Goal: Task Accomplishment & Management: Manage account settings

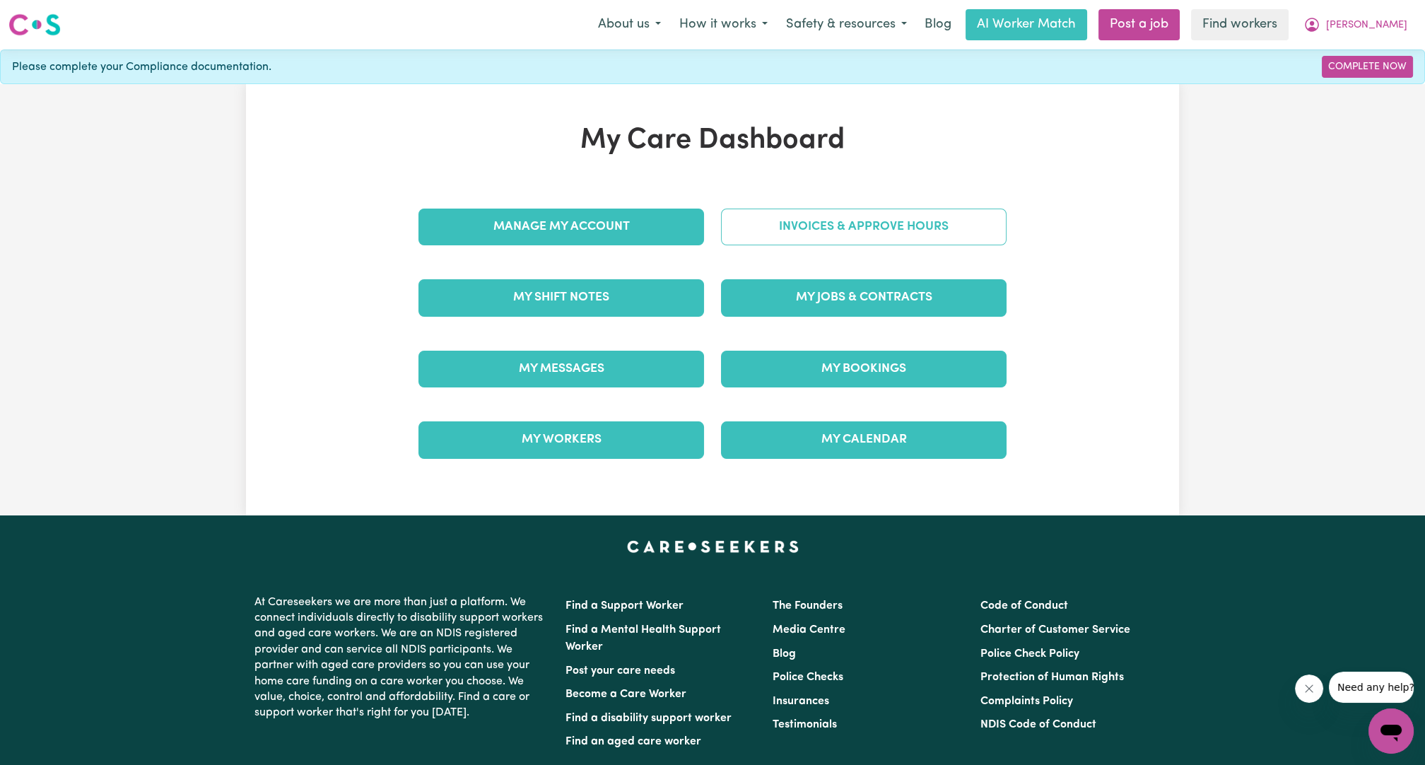
click at [856, 237] on link "Invoices & Approve Hours" at bounding box center [864, 226] width 286 height 37
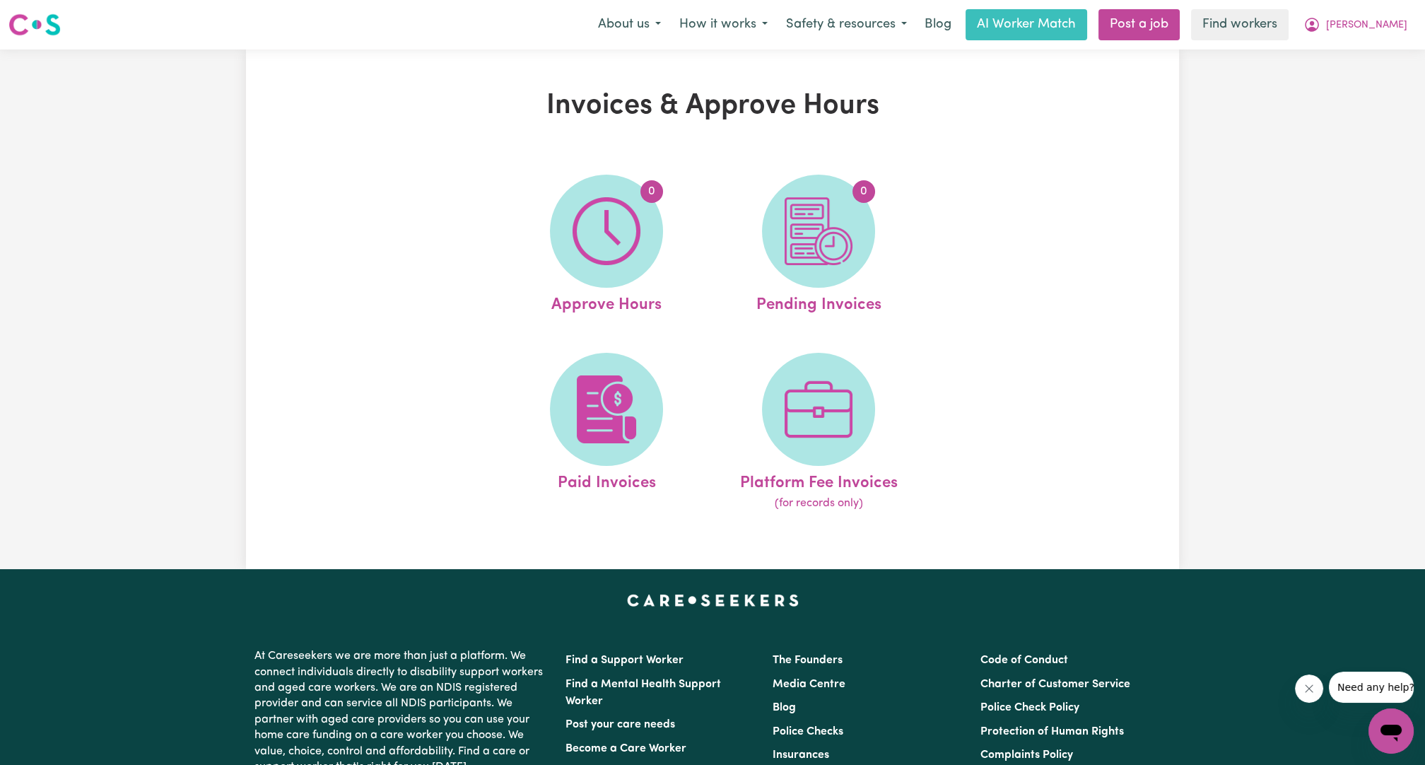
click at [584, 343] on ul "0 Approve Hours 0 Pending Invoices Paid Invoices Platform Fee Invoices (for rec…" at bounding box center [712, 343] width 424 height 372
click at [594, 376] on img at bounding box center [606, 409] width 68 height 68
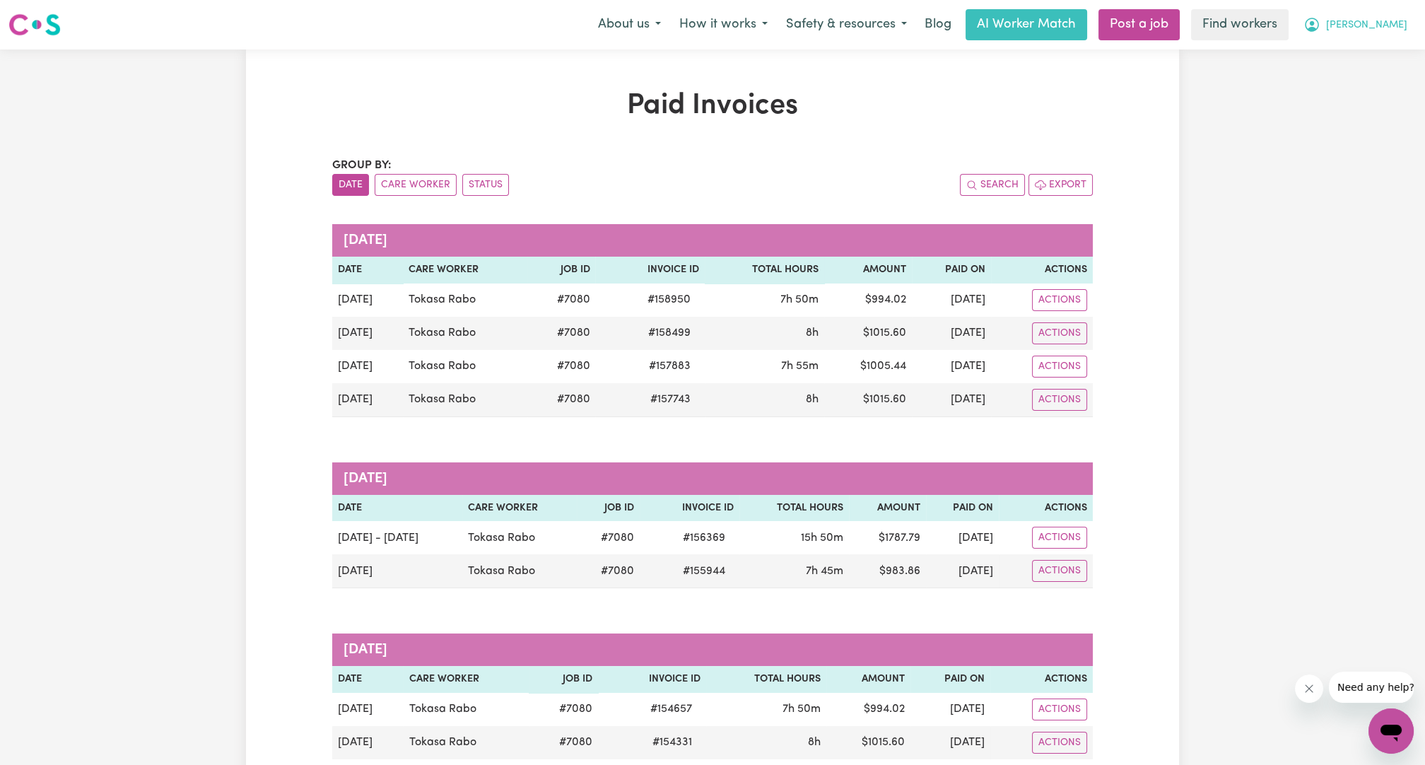
click at [1401, 28] on span "[PERSON_NAME]" at bounding box center [1366, 26] width 81 height 16
click at [1376, 83] on link "Logout" at bounding box center [1360, 81] width 112 height 27
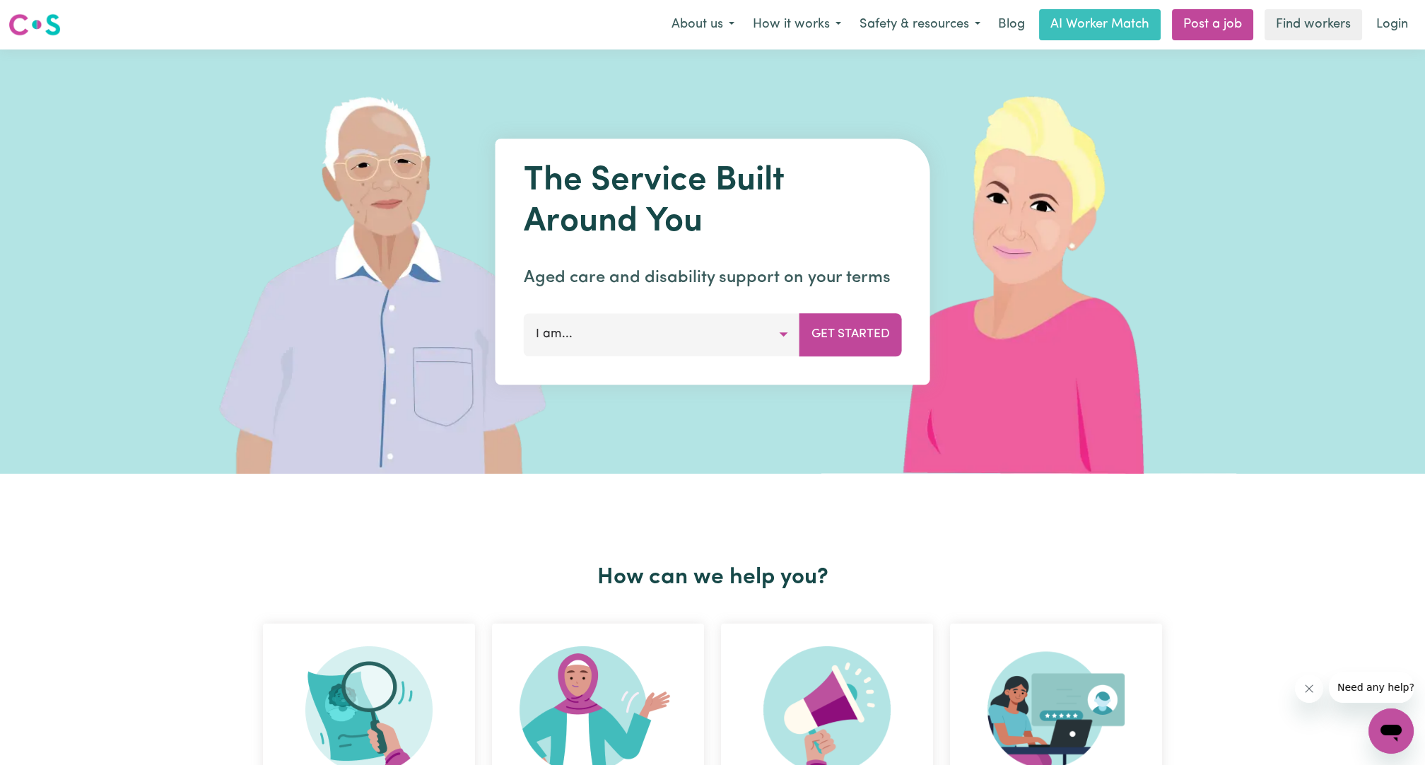
click at [1394, 17] on link "Login" at bounding box center [1392, 24] width 49 height 31
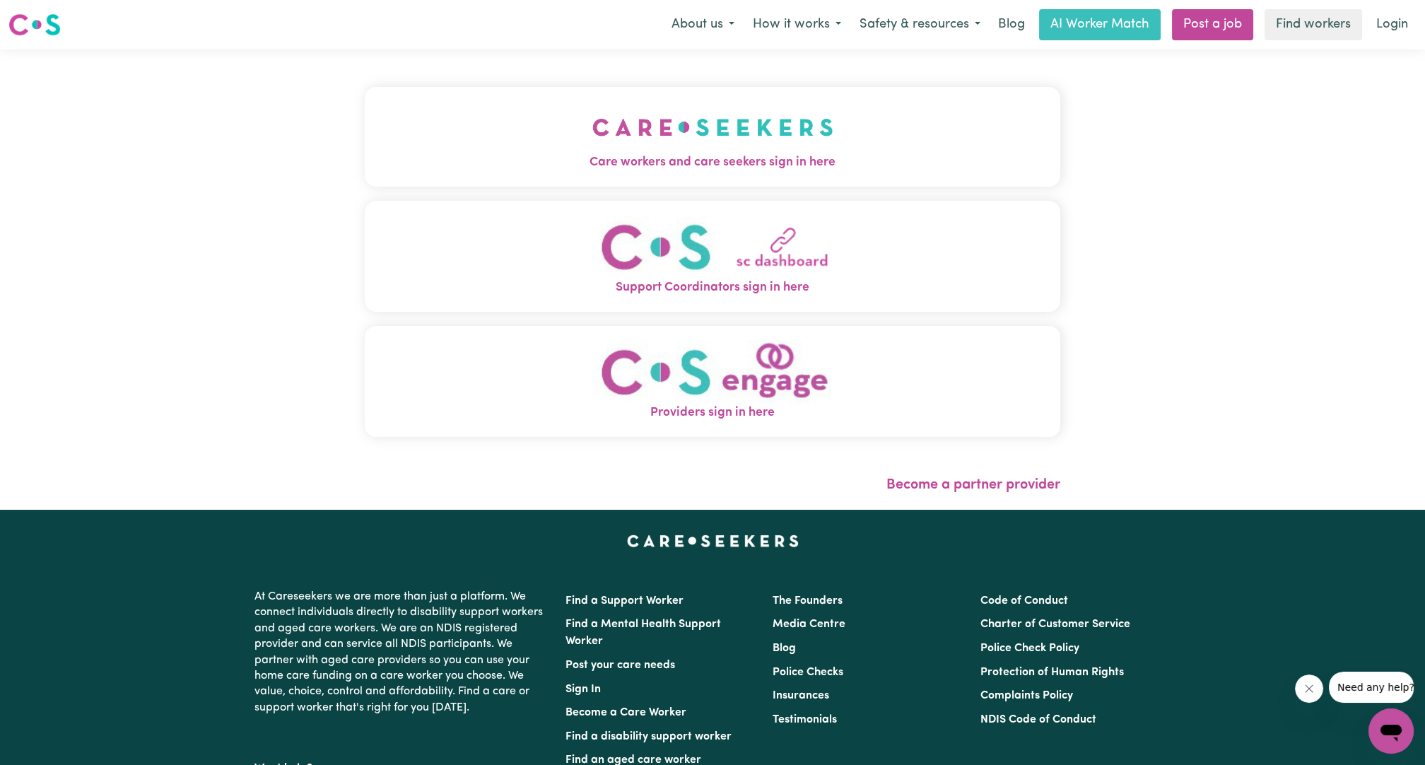
click at [535, 176] on button "Care workers and care seekers sign in here" at bounding box center [712, 136] width 695 height 99
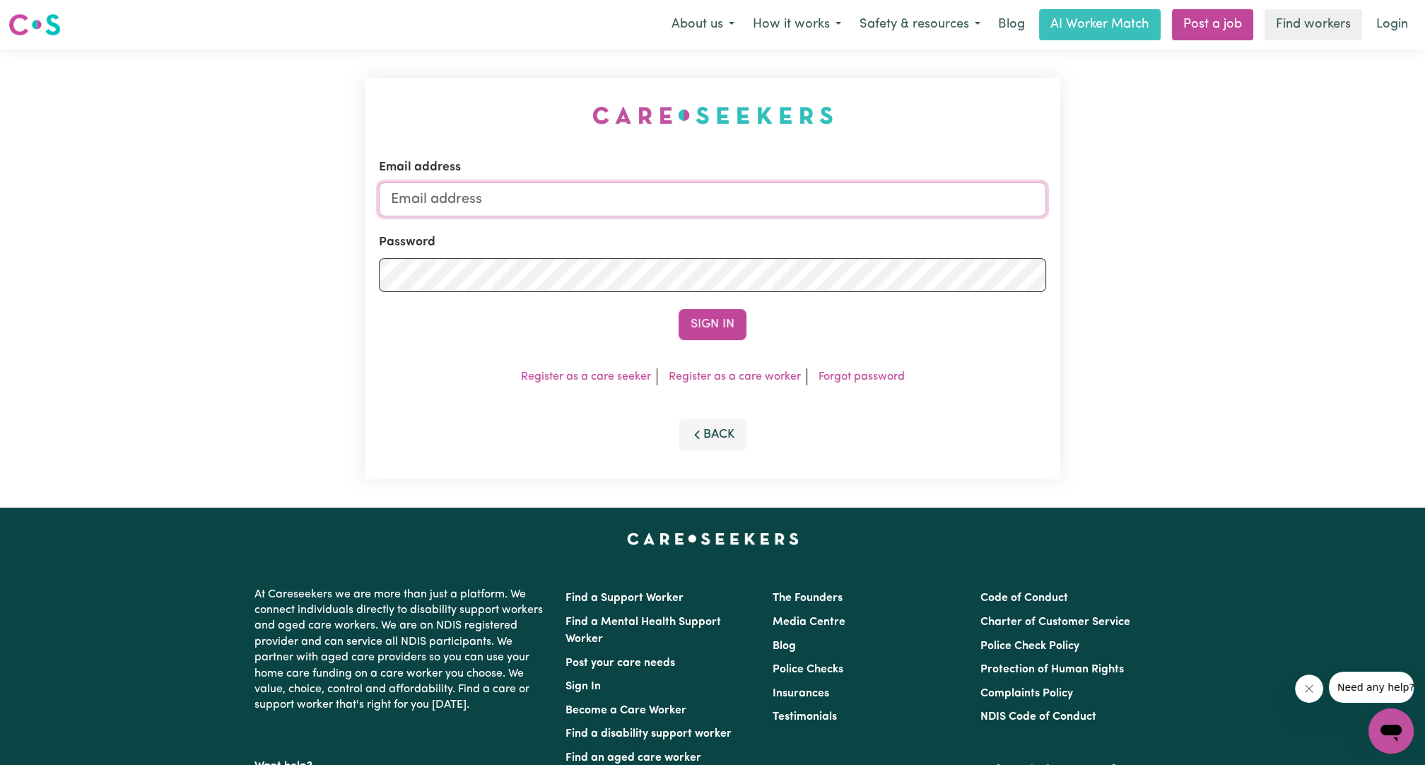
click at [637, 215] on input "Email address" at bounding box center [712, 199] width 667 height 34
click at [633, 211] on input "Email address" at bounding box center [712, 199] width 667 height 34
click at [459, 199] on input "[EMAIL_ADDRESS][PERSON_NAME][DOMAIN_NAME]" at bounding box center [712, 199] width 667 height 34
click at [460, 200] on input "[EMAIL_ADDRESS][PERSON_NAME][DOMAIN_NAME]" at bounding box center [712, 199] width 667 height 34
drag, startPoint x: 460, startPoint y: 200, endPoint x: 777, endPoint y: 222, distance: 317.4
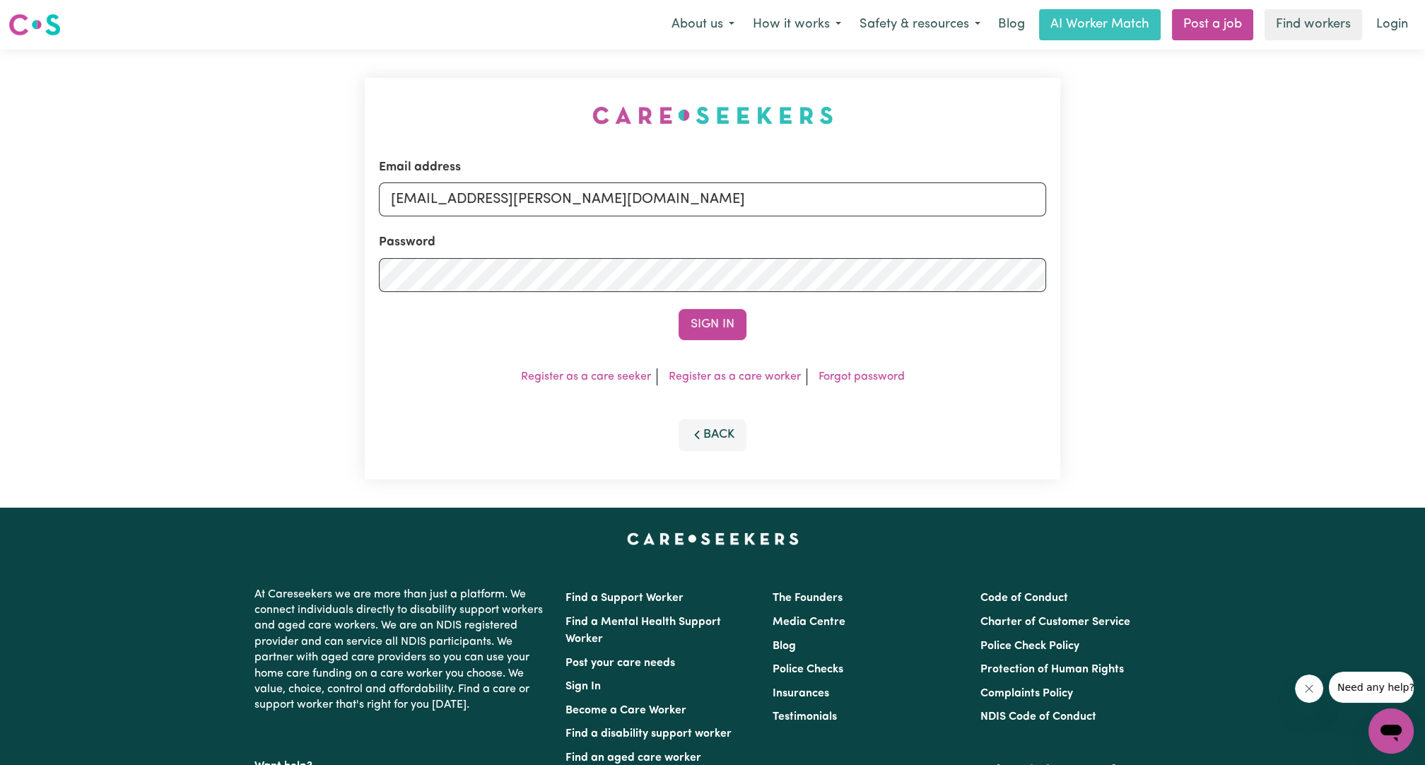
click at [777, 222] on form "Email address [EMAIL_ADDRESS][PERSON_NAME][DOMAIN_NAME] Password Sign In" at bounding box center [712, 249] width 667 height 182
type input "[EMAIL_ADDRESS][DOMAIN_NAME]"
click at [730, 299] on form "Email address [EMAIL_ADDRESS][DOMAIN_NAME] Password Sign In" at bounding box center [712, 249] width 667 height 182
click at [712, 319] on button "Sign In" at bounding box center [712, 324] width 68 height 31
